Goal: Check status: Check status

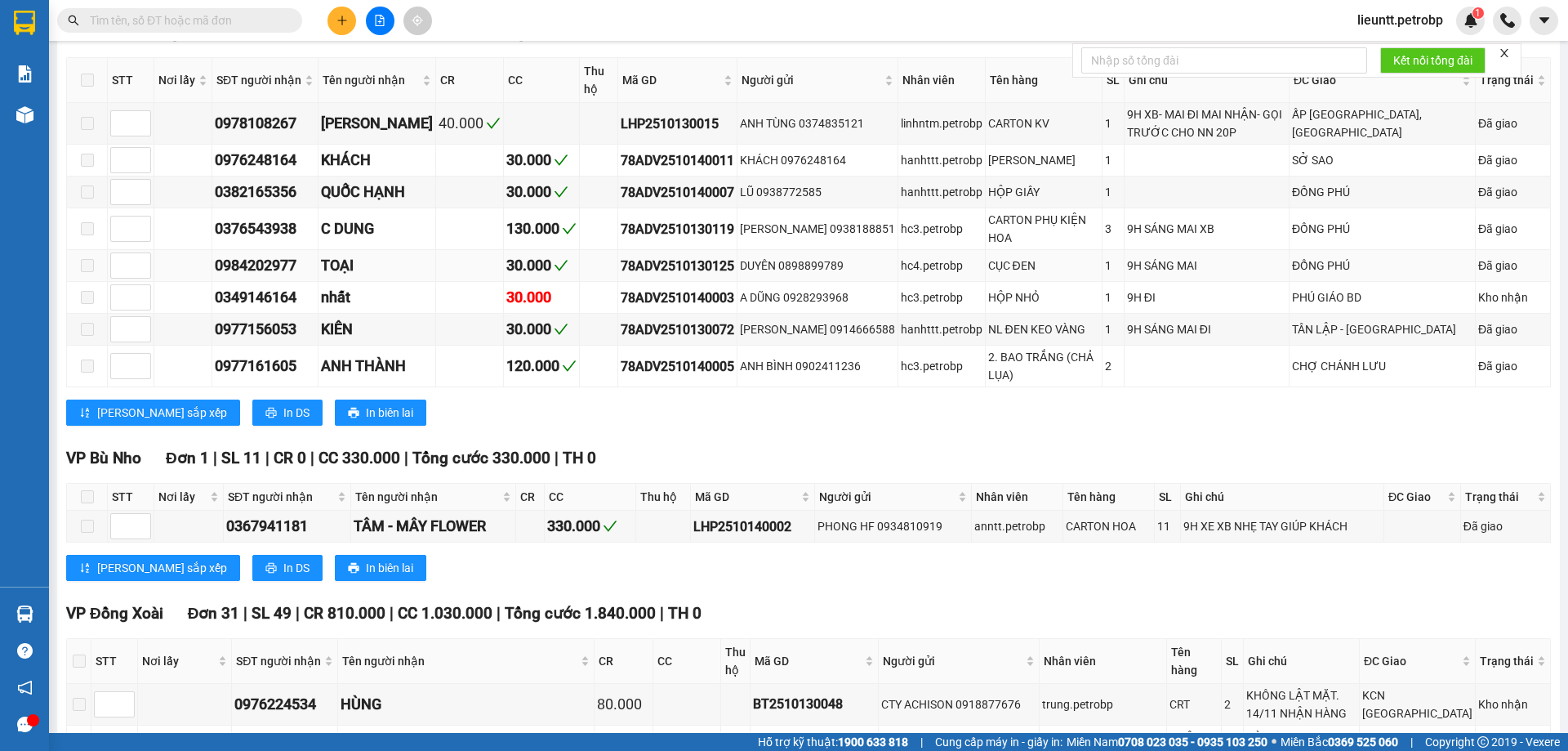
scroll to position [27, 0]
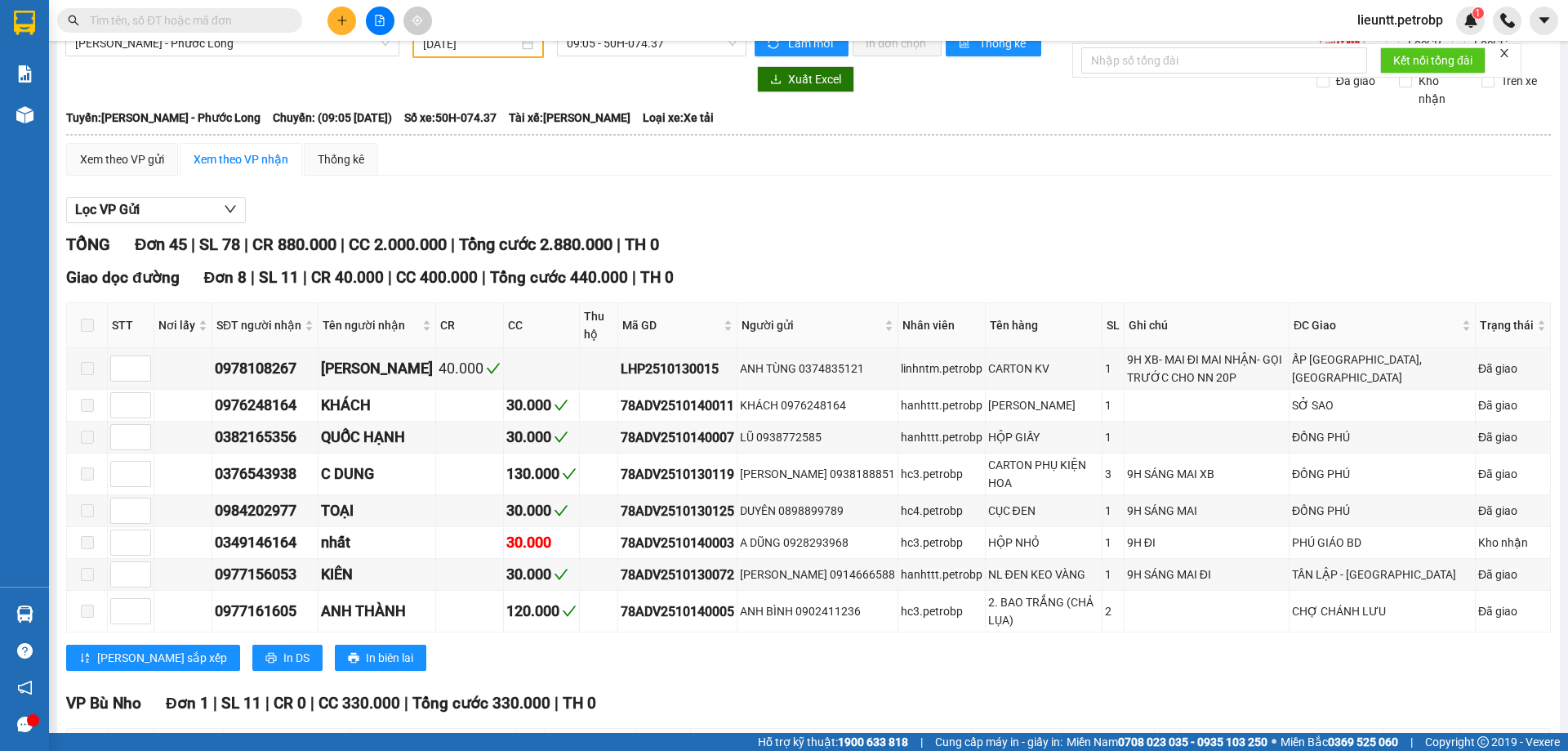
click at [207, 23] on input "text" at bounding box center [186, 21] width 193 height 18
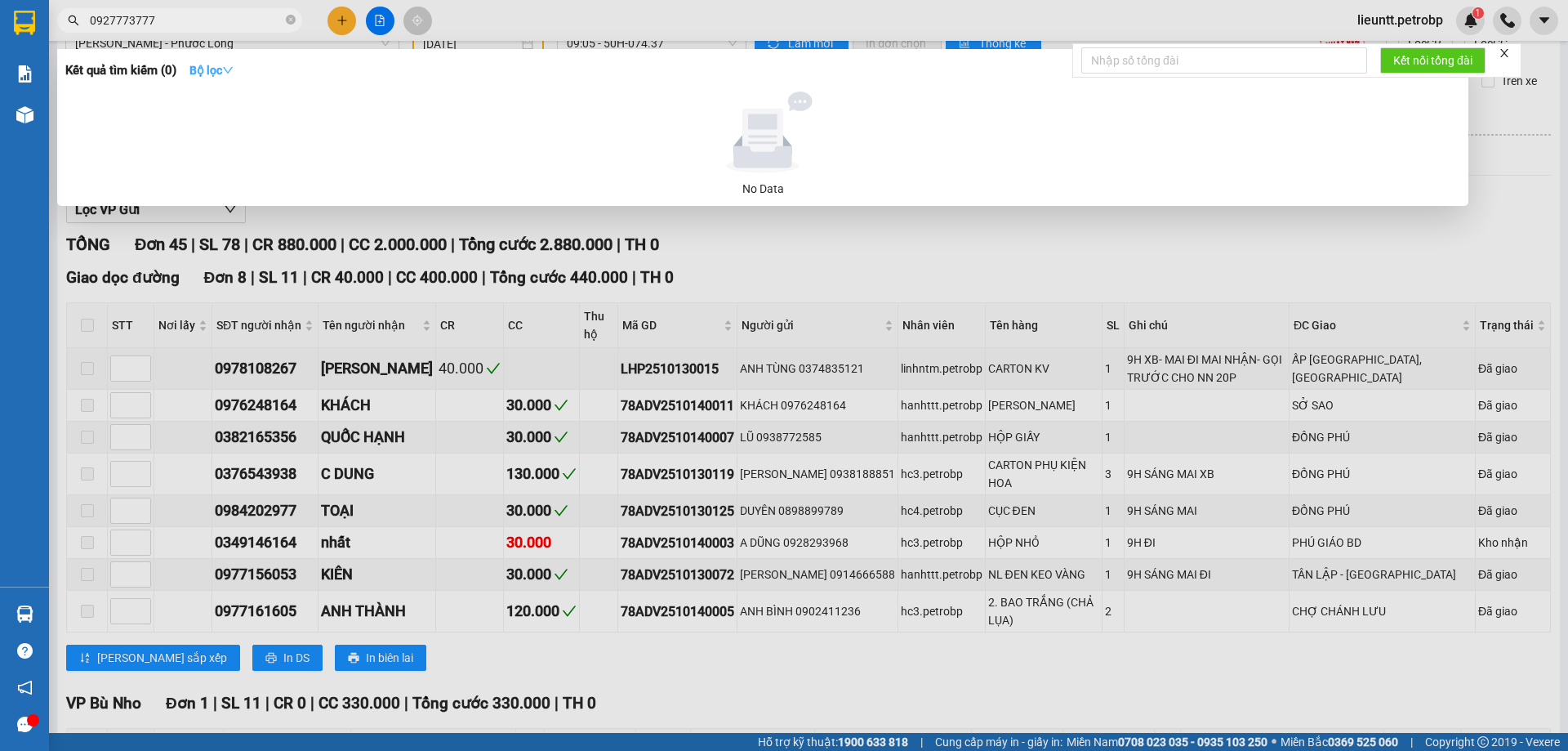
click at [229, 74] on icon "down" at bounding box center [228, 70] width 12 height 12
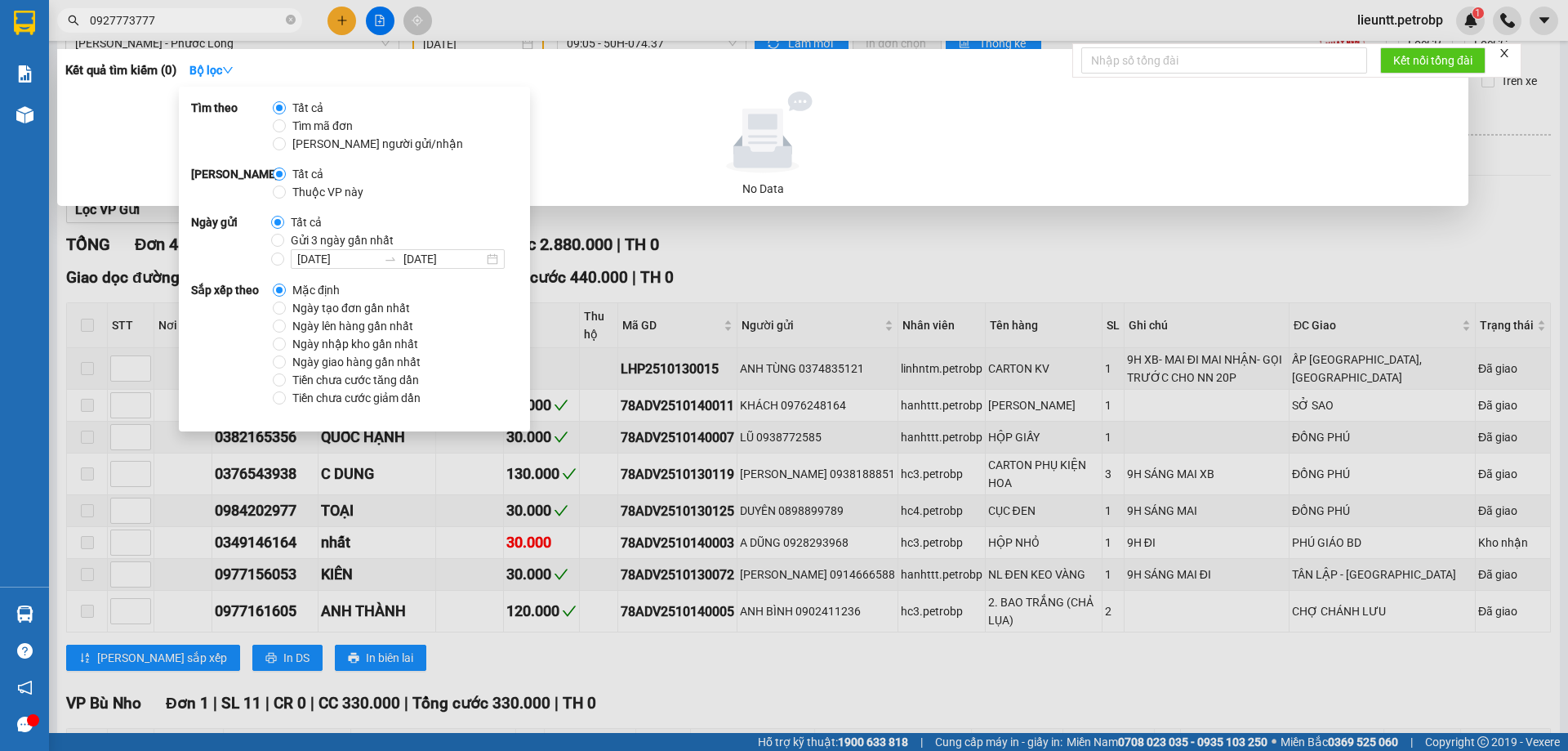
click at [124, 26] on input "0927773777" at bounding box center [186, 21] width 193 height 18
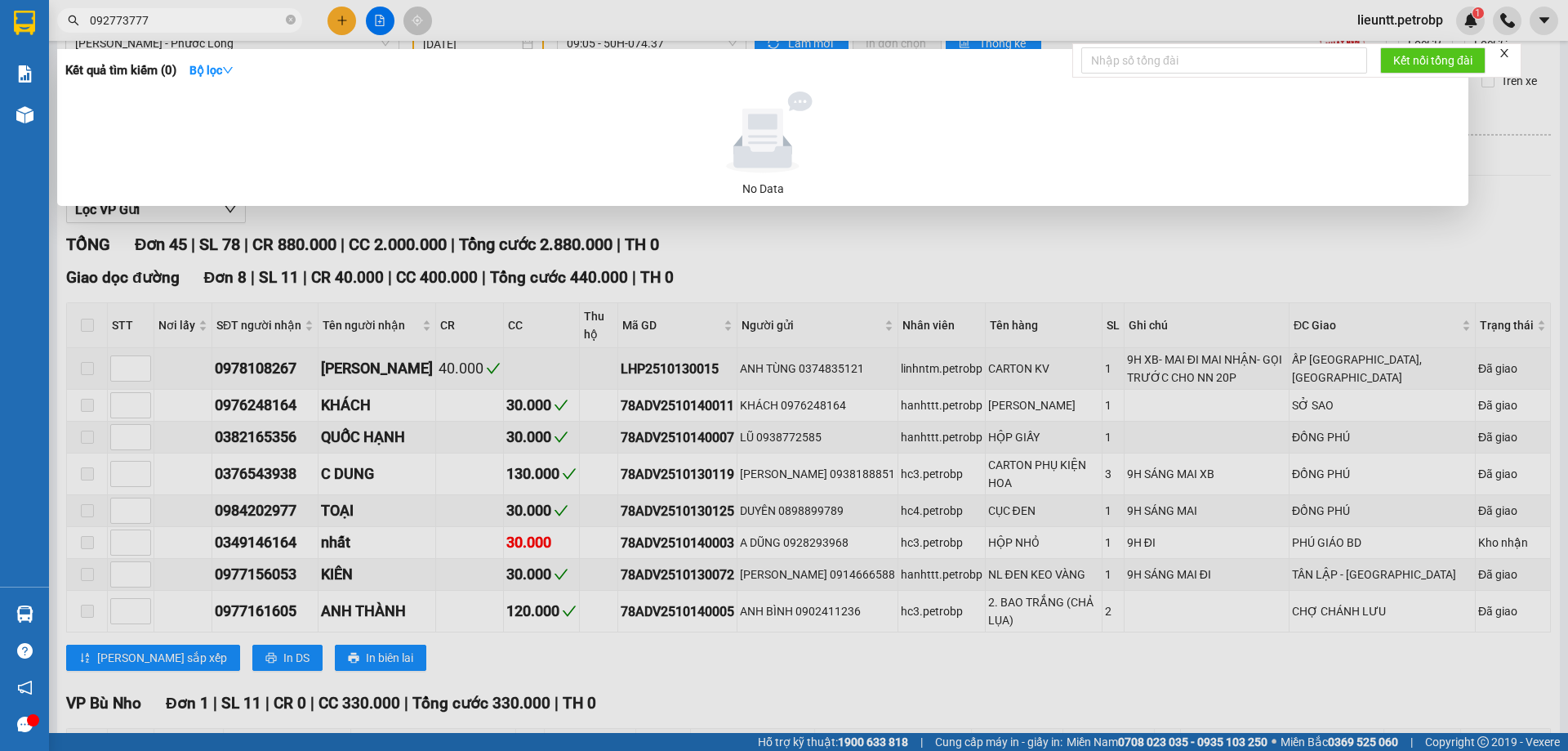
click at [111, 25] on input "092773777" at bounding box center [186, 21] width 193 height 18
click at [113, 23] on input "092773777" at bounding box center [186, 21] width 193 height 18
type input "0927773777"
click at [233, 69] on icon "down" at bounding box center [228, 70] width 12 height 12
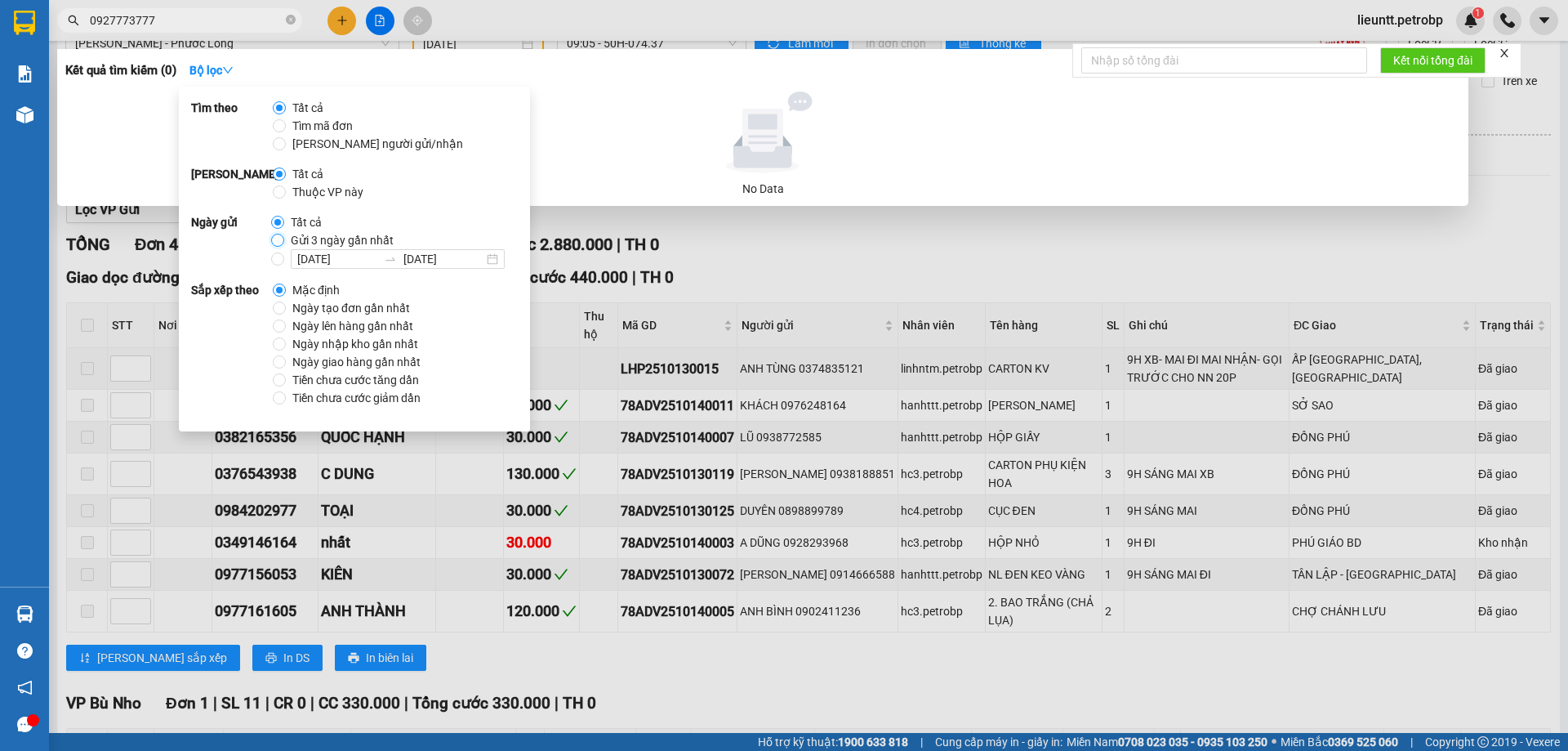
click at [280, 242] on input "Gửi 3 ngày gần nhất" at bounding box center [278, 241] width 13 height 13
radio input "true"
radio input "false"
click at [278, 256] on input "[DATE] [DATE]" at bounding box center [278, 259] width 13 height 13
radio input "true"
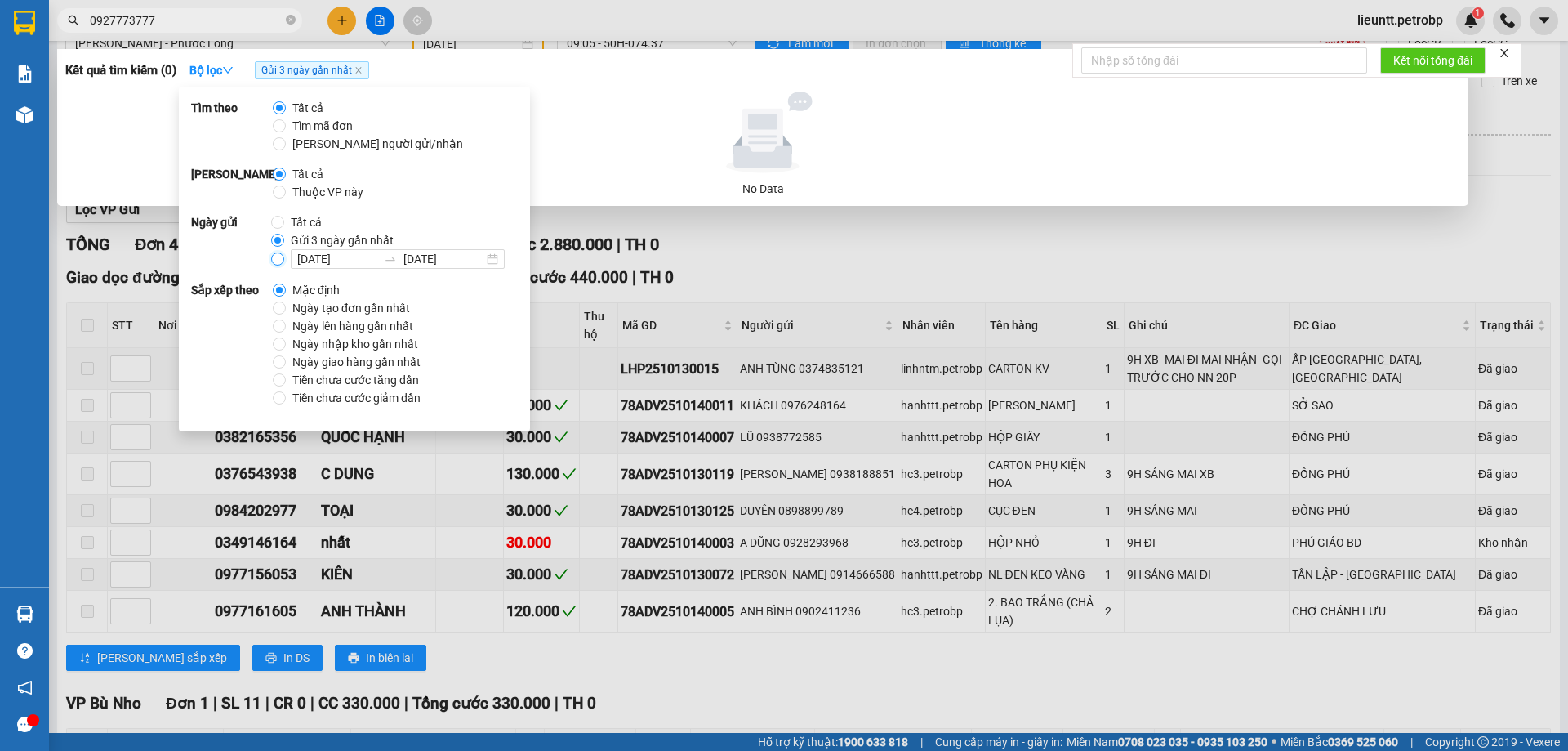
radio input "false"
click at [302, 262] on input "[DATE]" at bounding box center [337, 259] width 80 height 18
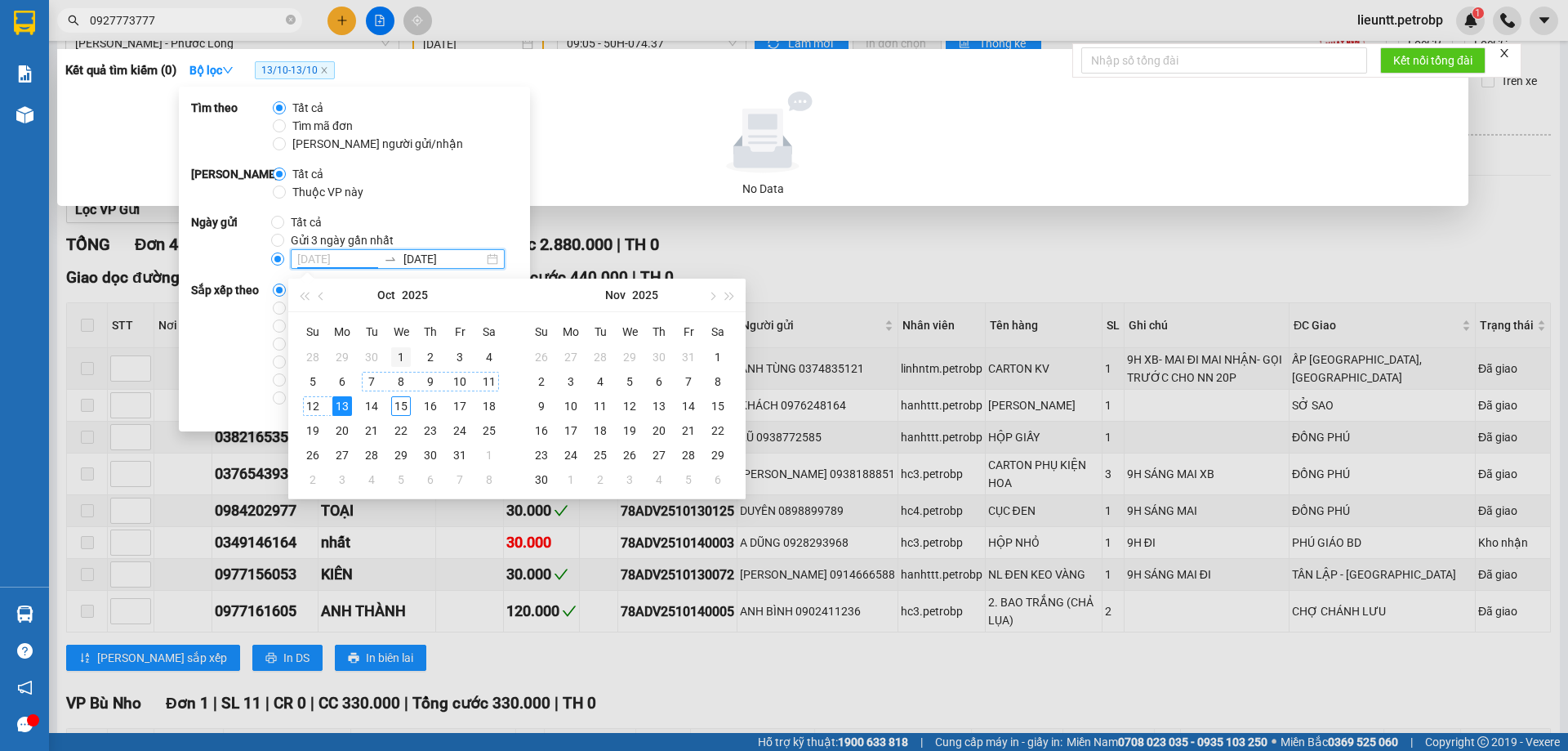
type input "[DATE]"
click at [402, 359] on div "1" at bounding box center [401, 357] width 20 height 20
type input "[DATE]"
click at [459, 449] on div "31" at bounding box center [460, 456] width 20 height 20
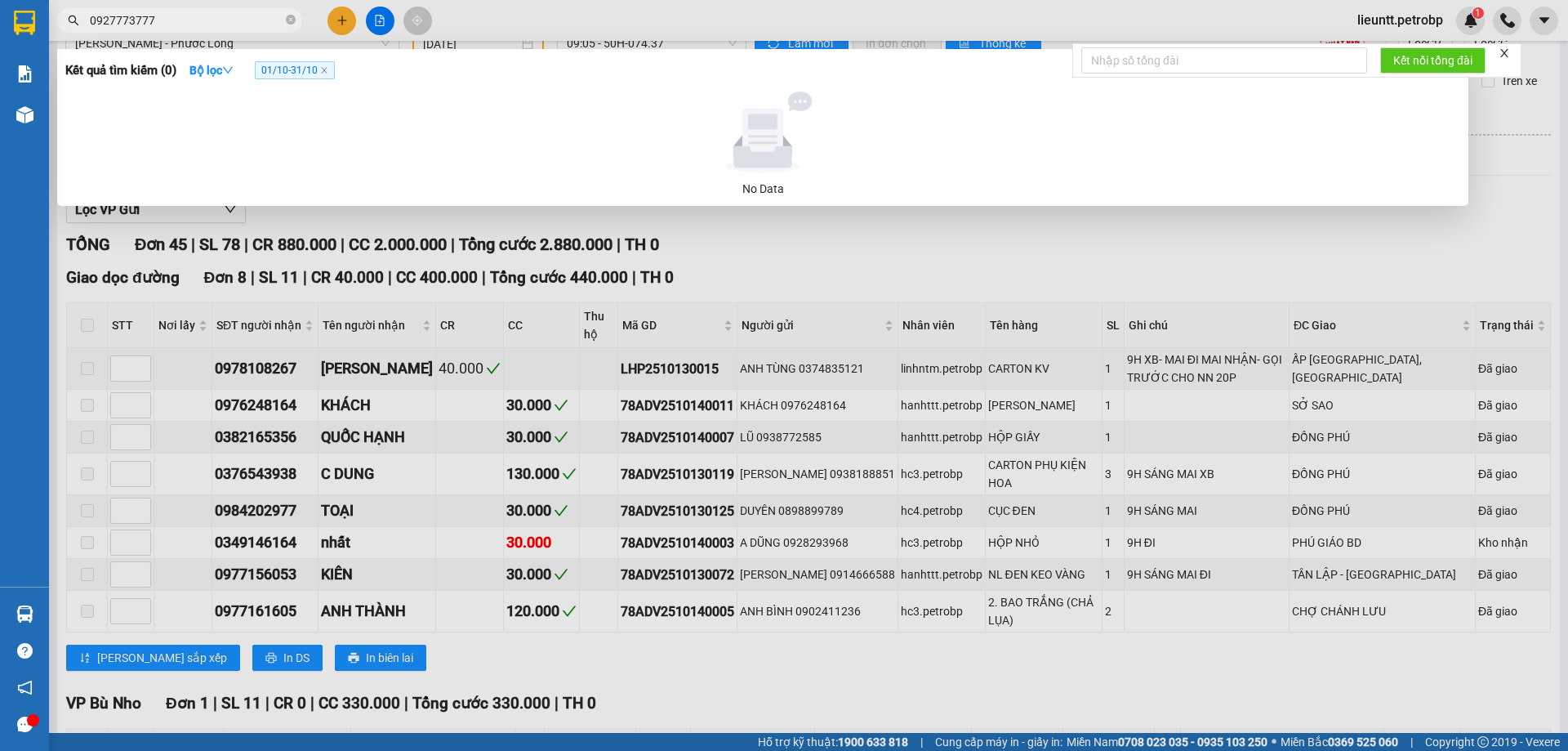
click at [639, 211] on div at bounding box center [784, 376] width 1568 height 751
click at [173, 26] on input "0927773777" at bounding box center [186, 21] width 193 height 18
click at [290, 24] on icon "close-circle" at bounding box center [291, 20] width 10 height 10
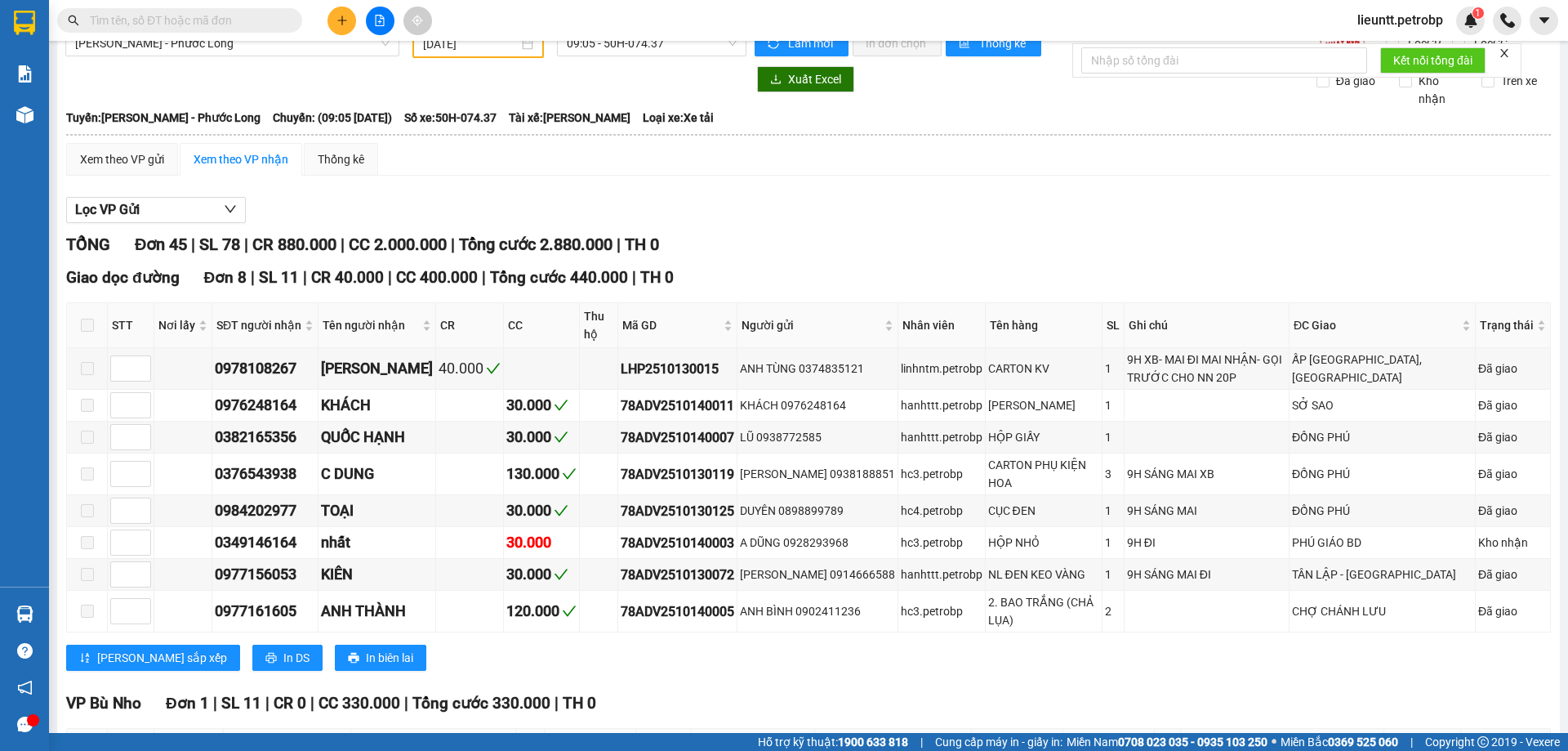
click at [196, 26] on input "text" at bounding box center [186, 21] width 193 height 18
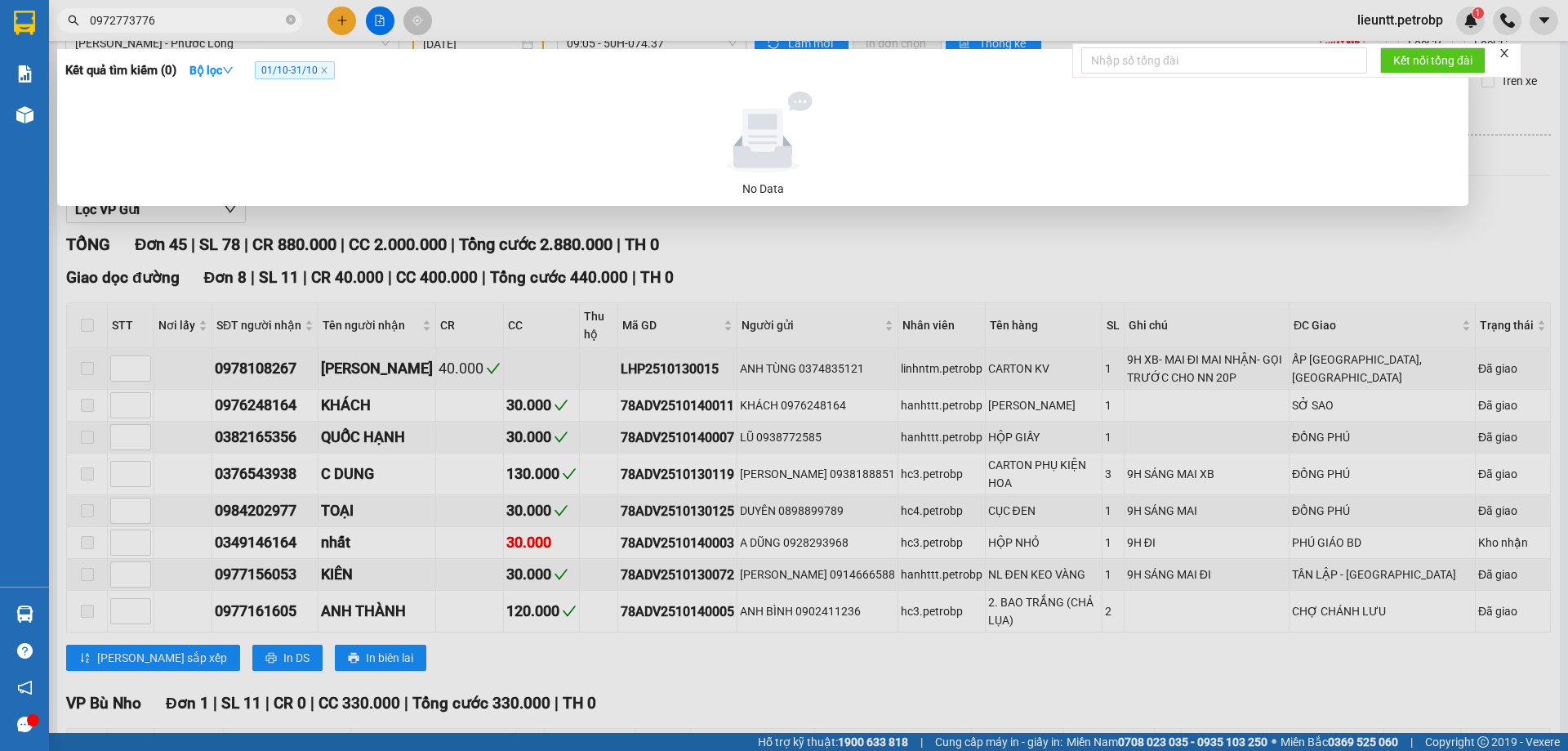
click at [111, 25] on input "0972773776" at bounding box center [186, 21] width 193 height 18
click at [164, 21] on input "0972773776" at bounding box center [186, 21] width 193 height 18
type input "0927773776"
click at [229, 73] on icon "down" at bounding box center [228, 70] width 12 height 12
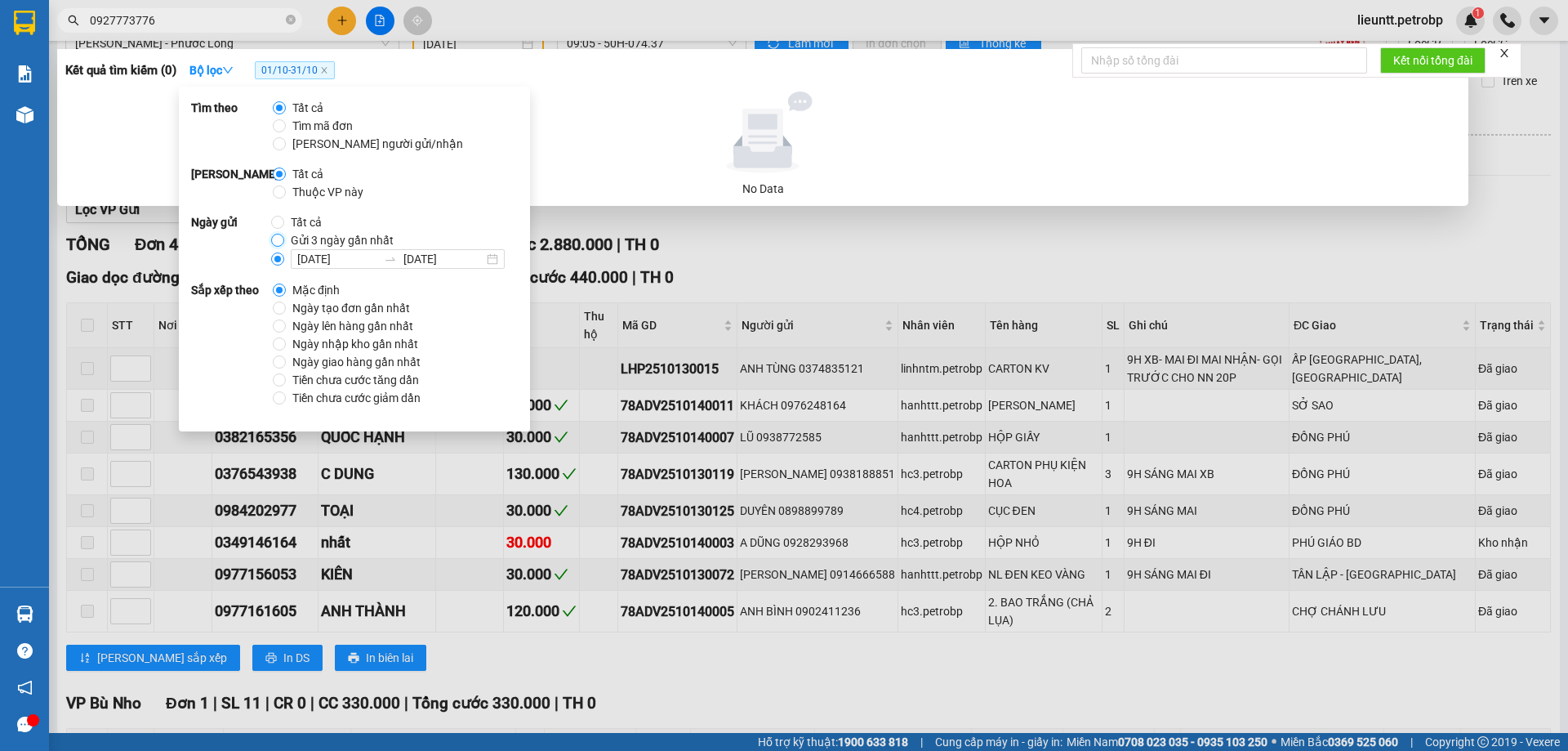
click at [279, 242] on input "Gửi 3 ngày gần nhất" at bounding box center [278, 241] width 13 height 13
radio input "true"
radio input "false"
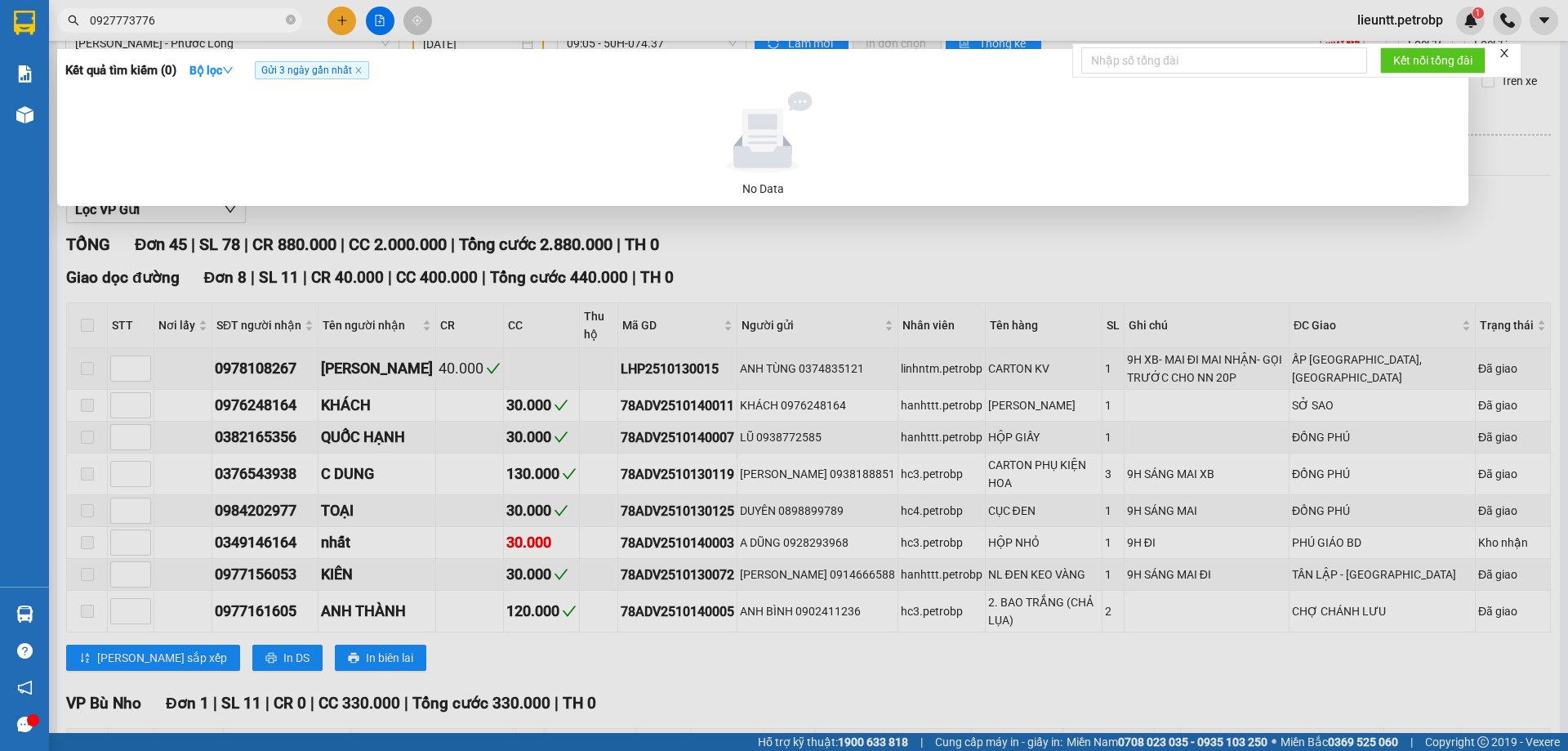
drag, startPoint x: 179, startPoint y: 17, endPoint x: 93, endPoint y: 22, distance: 86.1
click at [93, 22] on input "0927773776" at bounding box center [186, 21] width 193 height 18
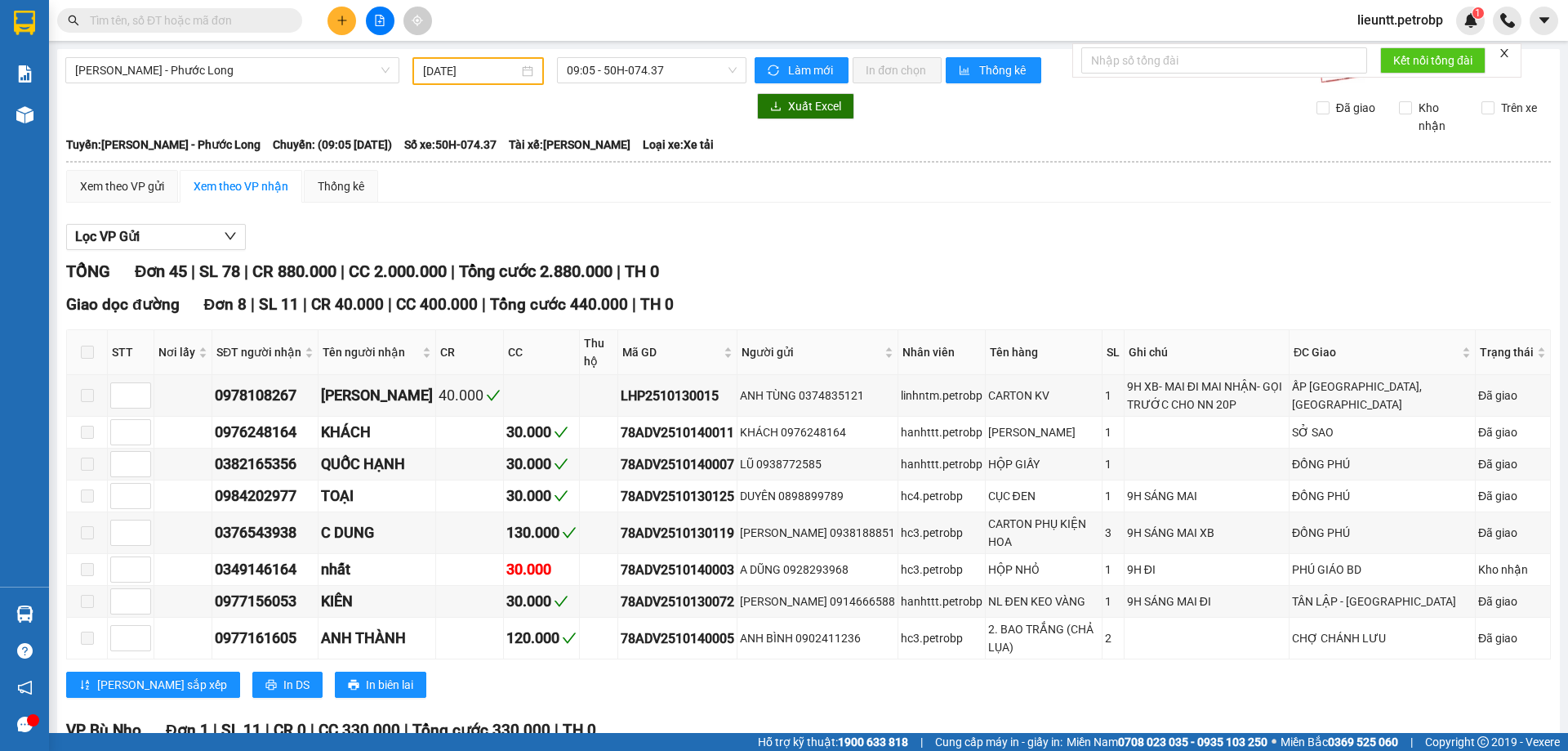
type input "[DATE]"
paste input "0927773776"
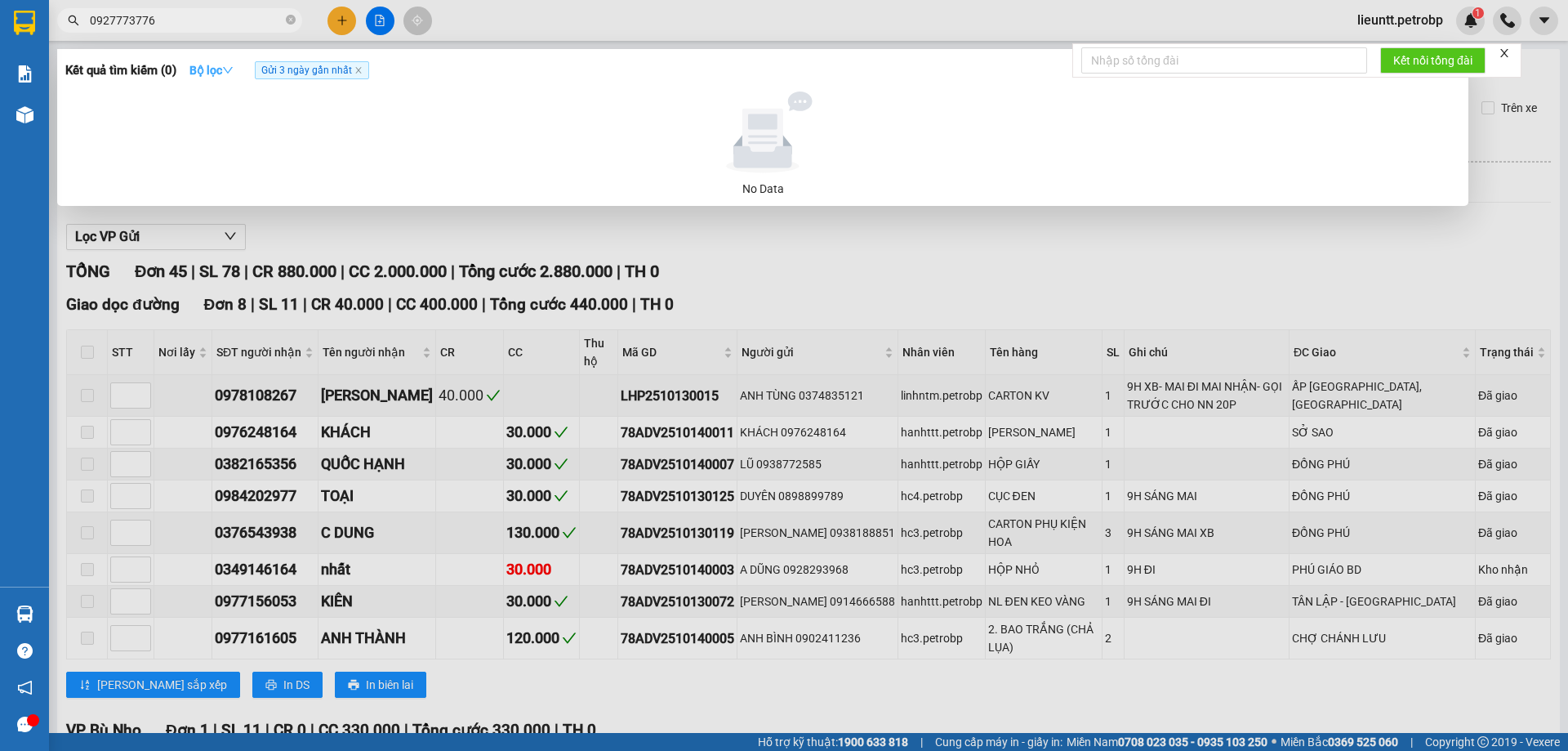
type input "0927773776"
click at [229, 71] on icon "down" at bounding box center [228, 70] width 12 height 12
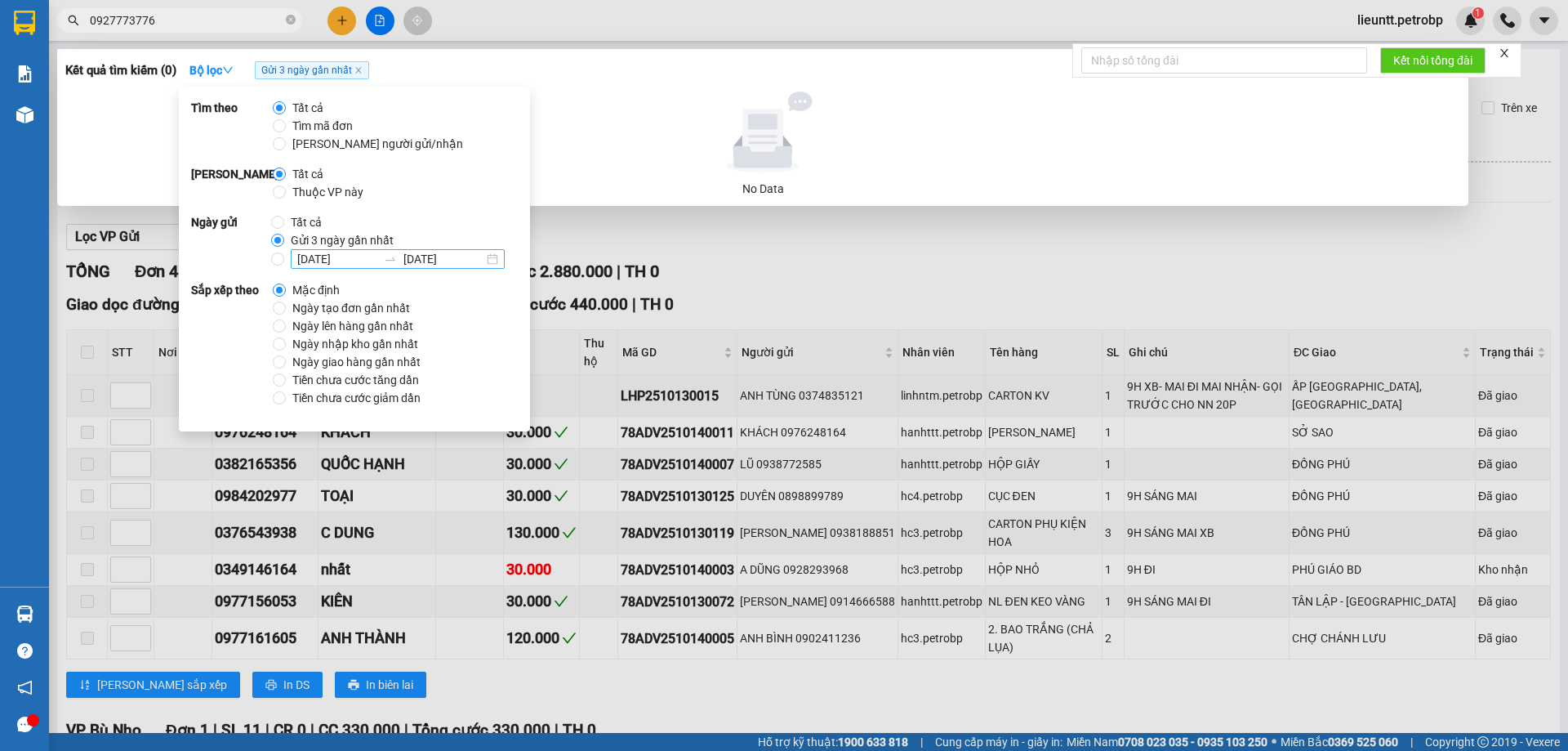
click at [303, 255] on input "15/10/2025" at bounding box center [337, 259] width 80 height 18
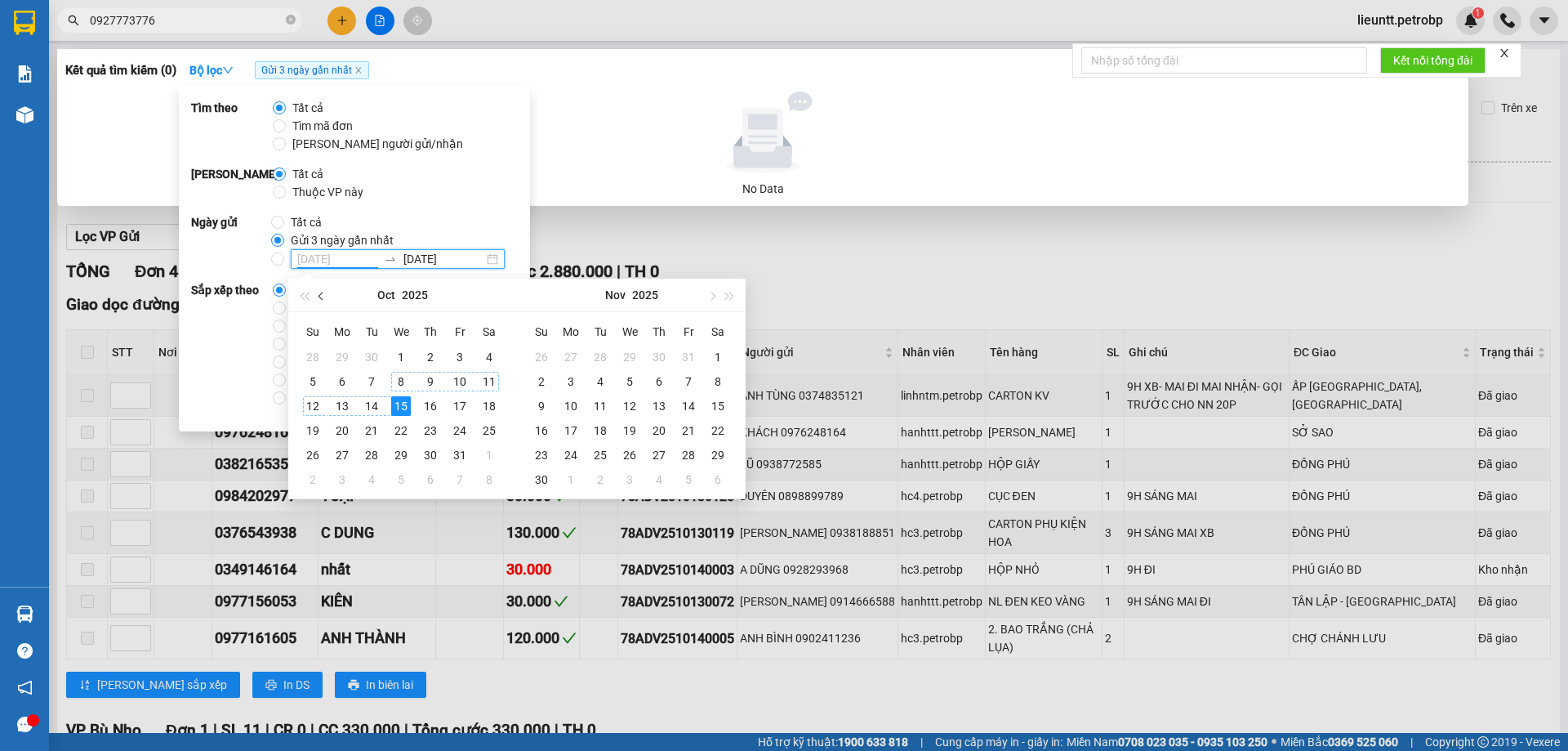
type input "15/10/2025"
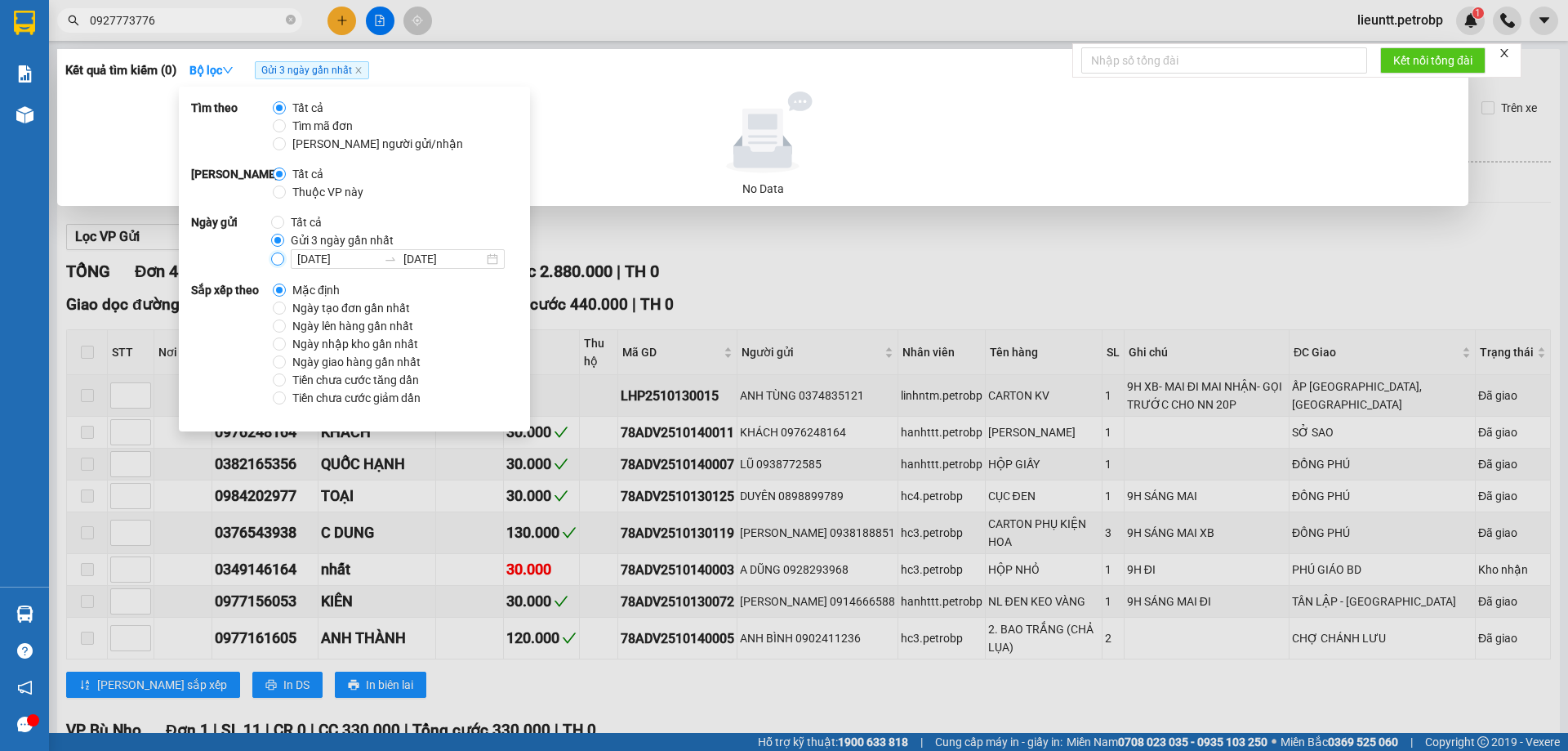
click at [274, 253] on input "15/10/2025 15/10/2025" at bounding box center [278, 259] width 13 height 13
radio input "true"
radio input "false"
click at [312, 258] on input "15/10/2025" at bounding box center [337, 259] width 80 height 18
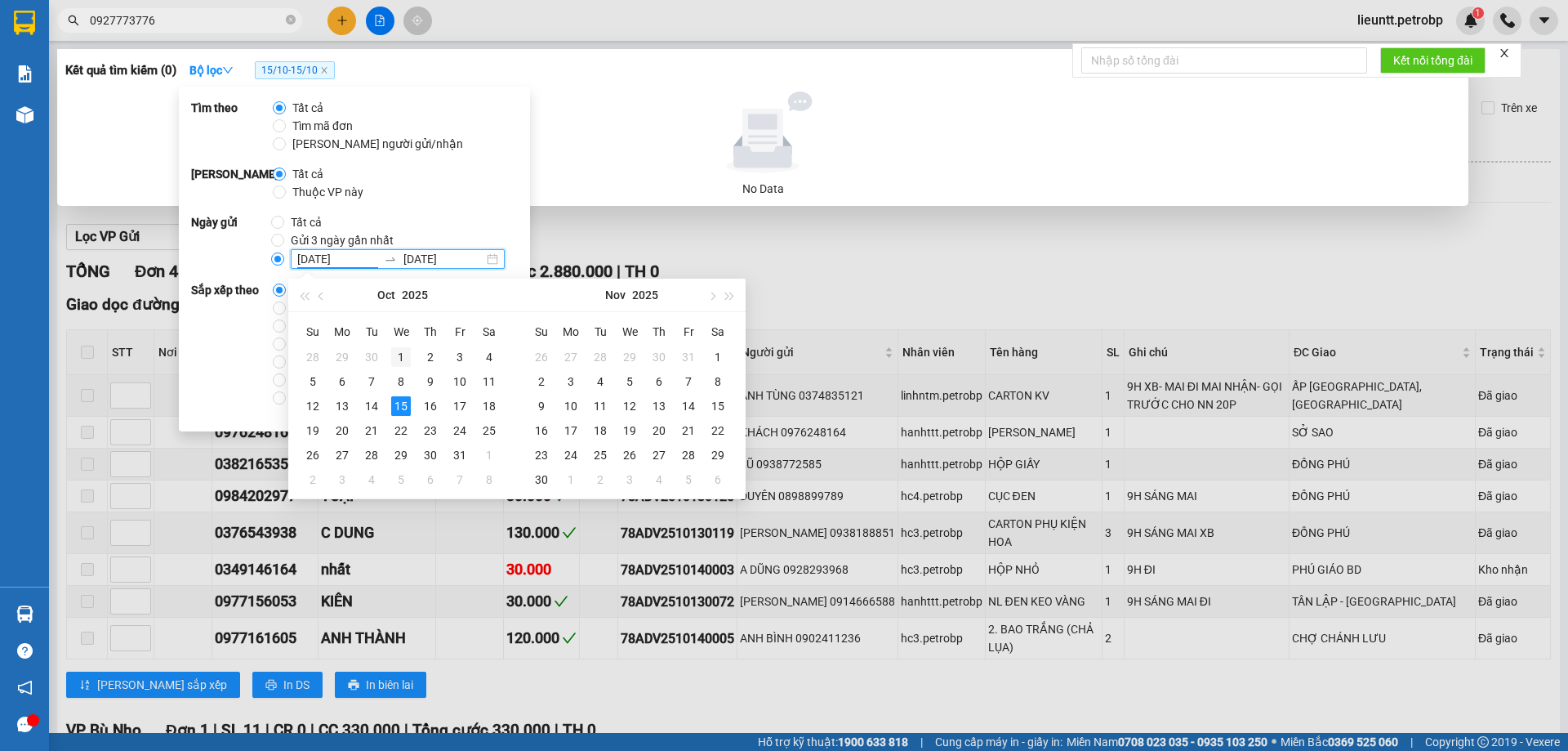
type input "[DATE]"
click at [404, 359] on div "1" at bounding box center [401, 357] width 20 height 20
type input "15/10/2025"
click at [403, 409] on div "15" at bounding box center [401, 406] width 20 height 20
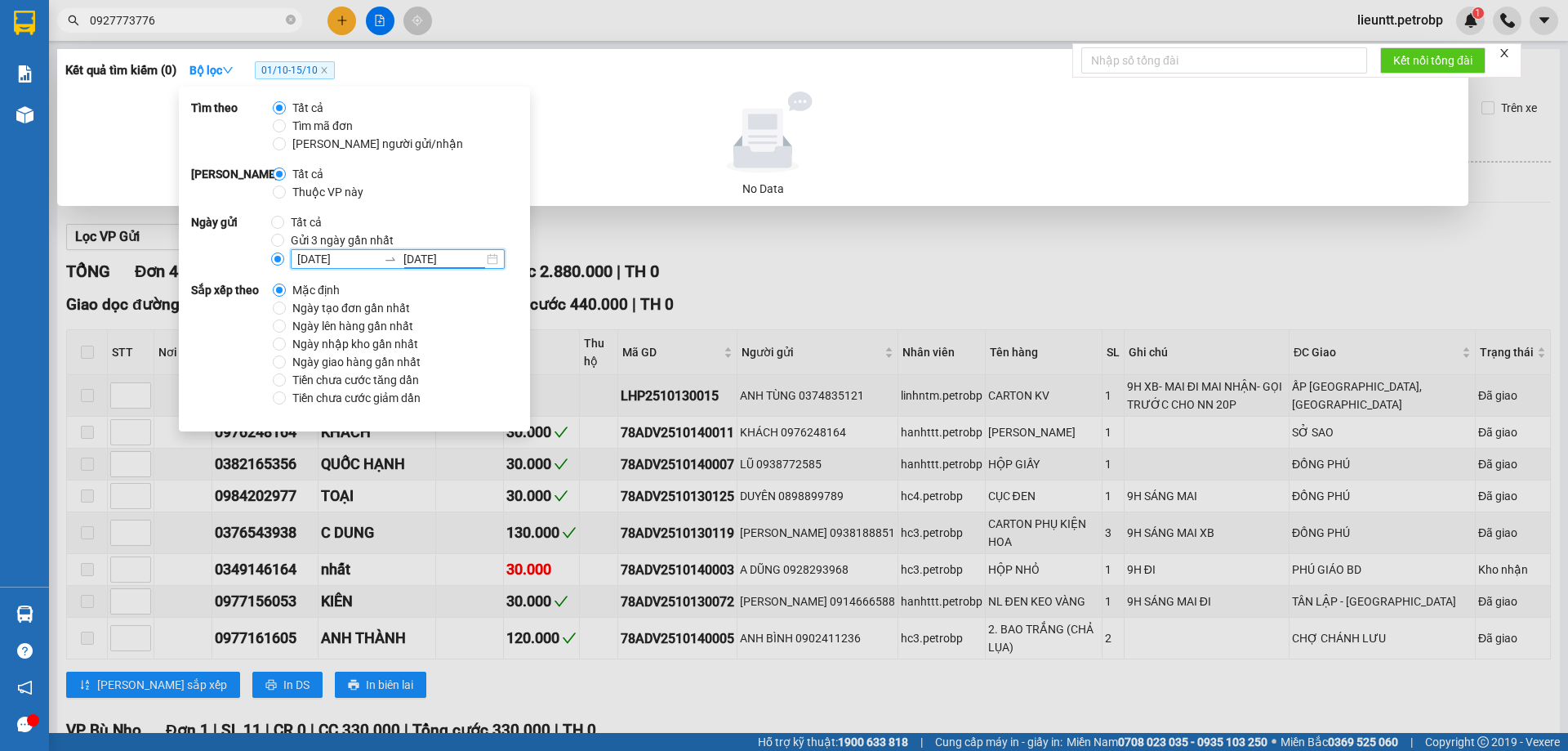
click at [722, 268] on div at bounding box center [784, 376] width 1568 height 751
